Goal: Information Seeking & Learning: Find specific fact

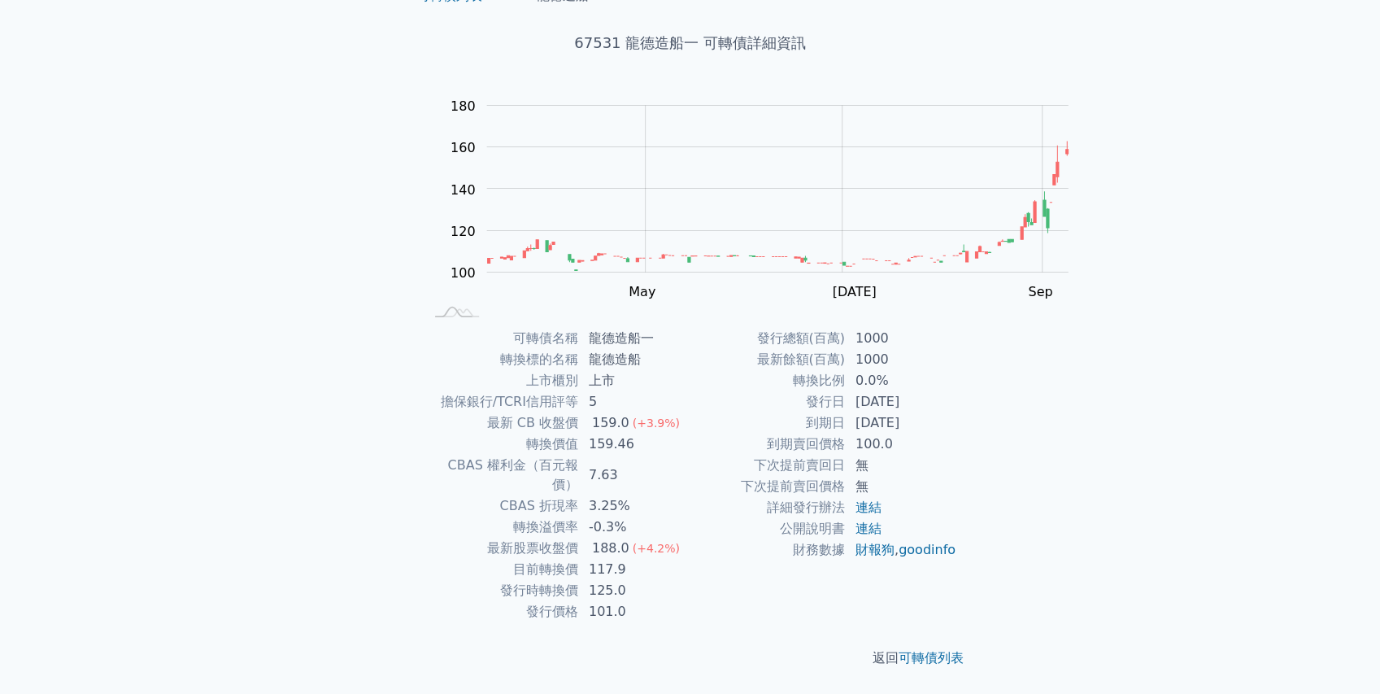
scroll to position [190, 0]
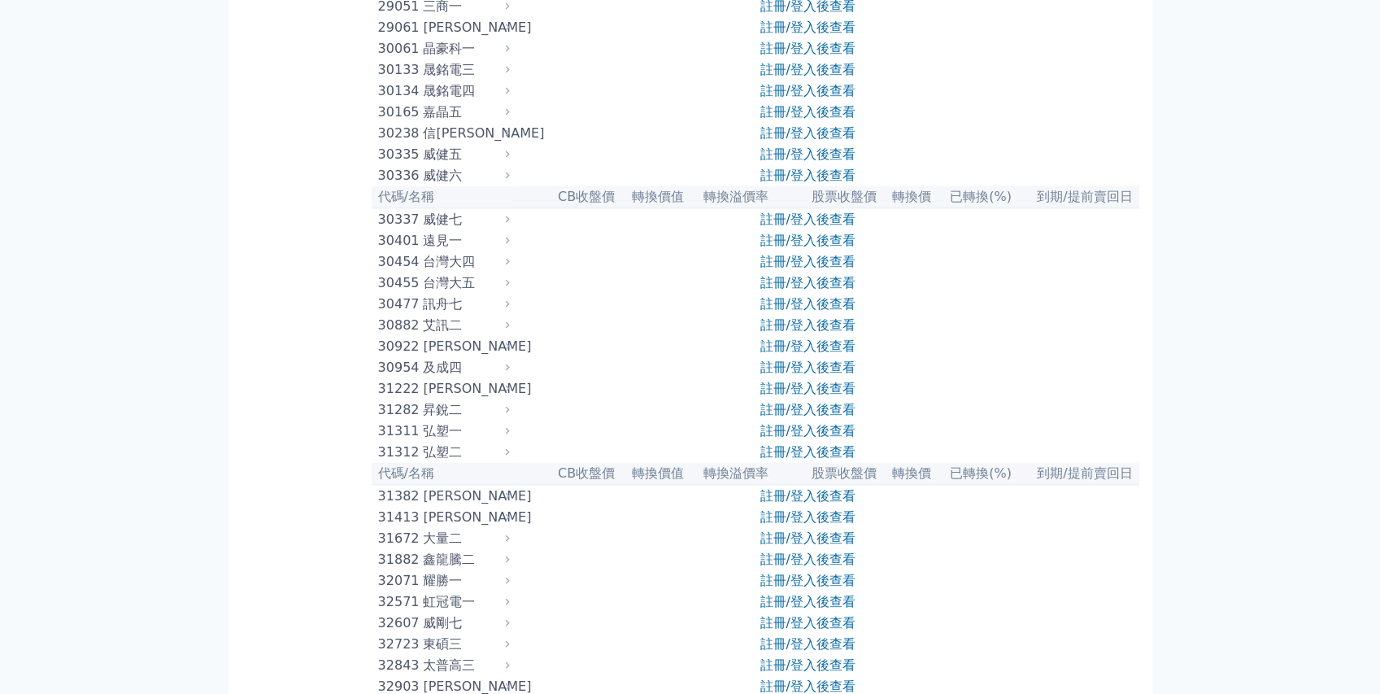
scroll to position [2278, 0]
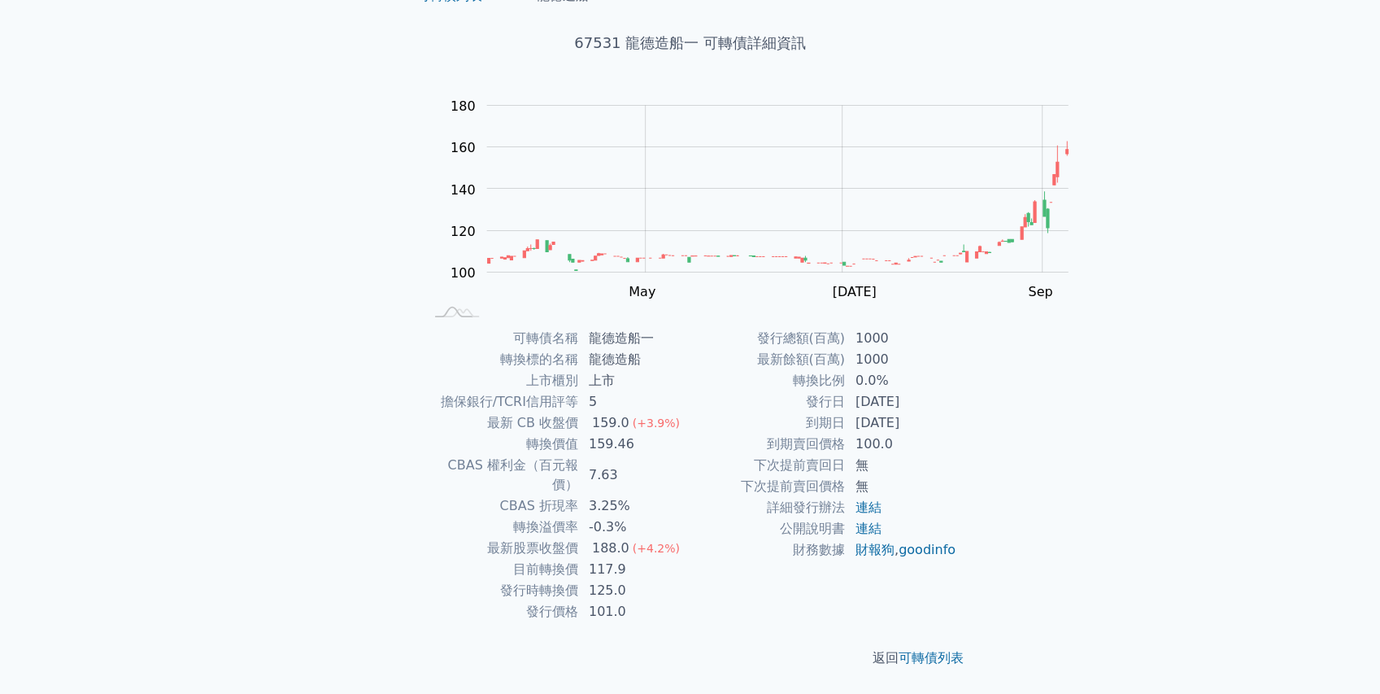
scroll to position [163, 0]
drag, startPoint x: 565, startPoint y: 534, endPoint x: 621, endPoint y: 534, distance: 55.3
click at [621, 559] on td "117.9" at bounding box center [634, 569] width 111 height 21
click at [587, 434] on td "159.46" at bounding box center [634, 444] width 111 height 21
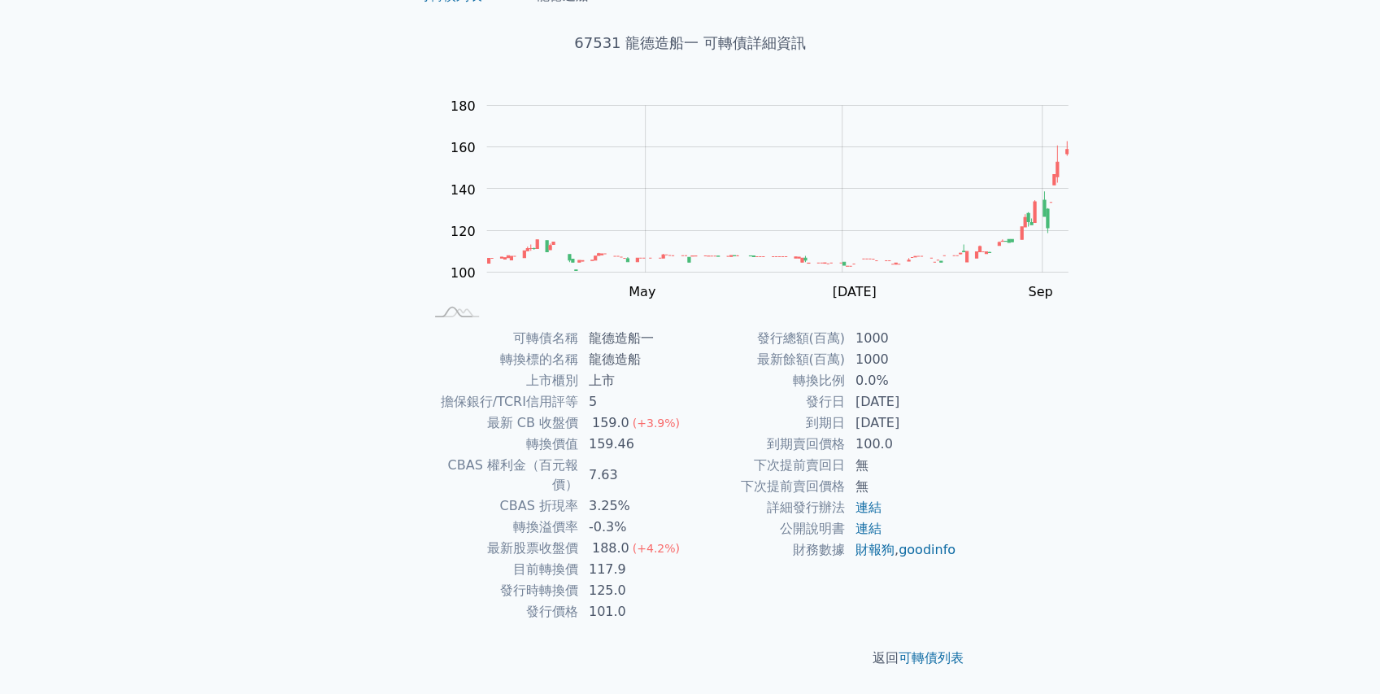
scroll to position [82, 0]
